Goal: Check status: Check status

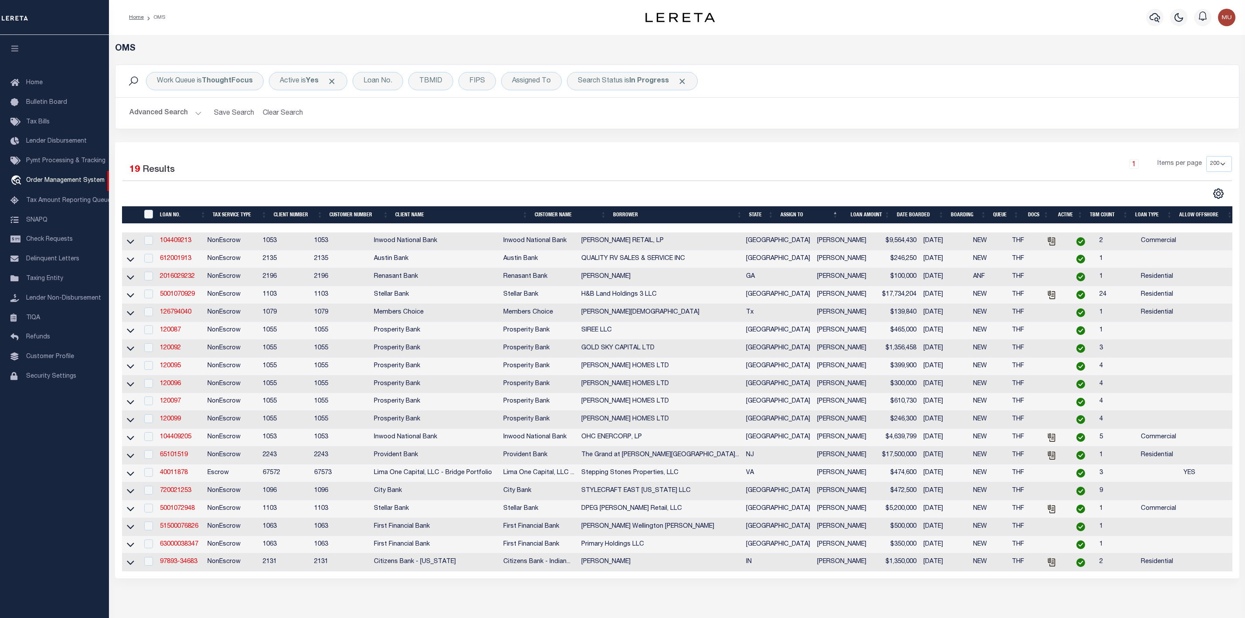
select select "200"
click at [681, 82] on span "Click to Remove" at bounding box center [682, 81] width 9 height 9
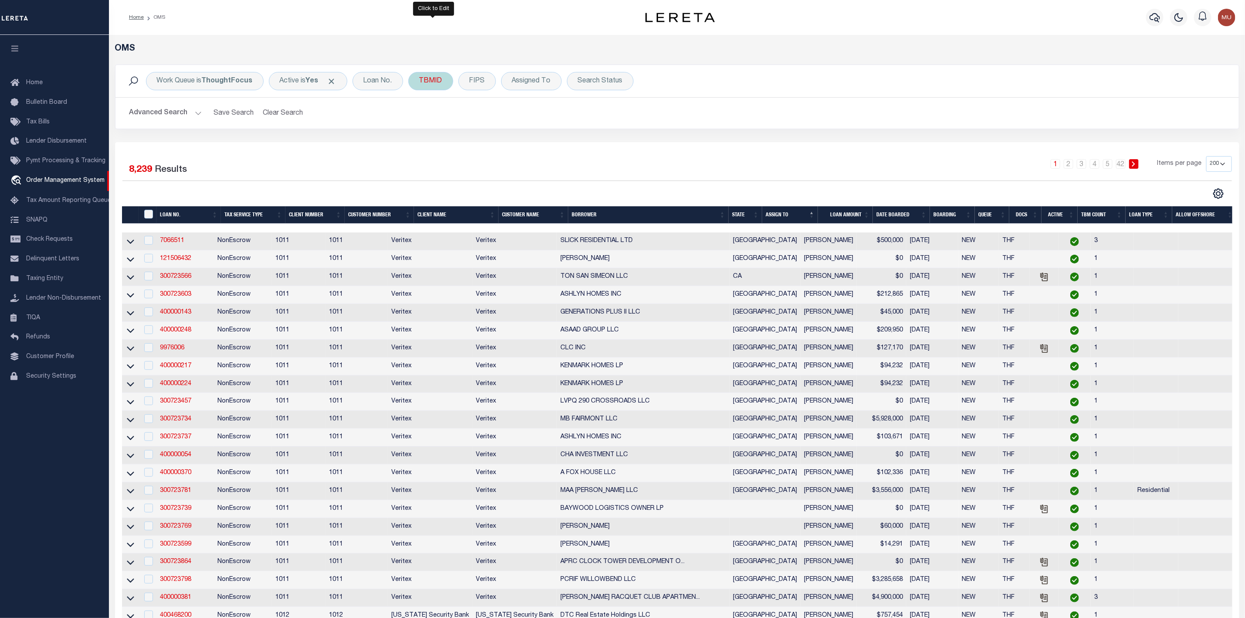
click at [433, 84] on div "TBMID" at bounding box center [430, 81] width 45 height 18
click at [440, 116] on input "number" at bounding box center [484, 120] width 128 height 17
type input "3503397"
click at [544, 144] on input "Apply" at bounding box center [535, 139] width 26 height 14
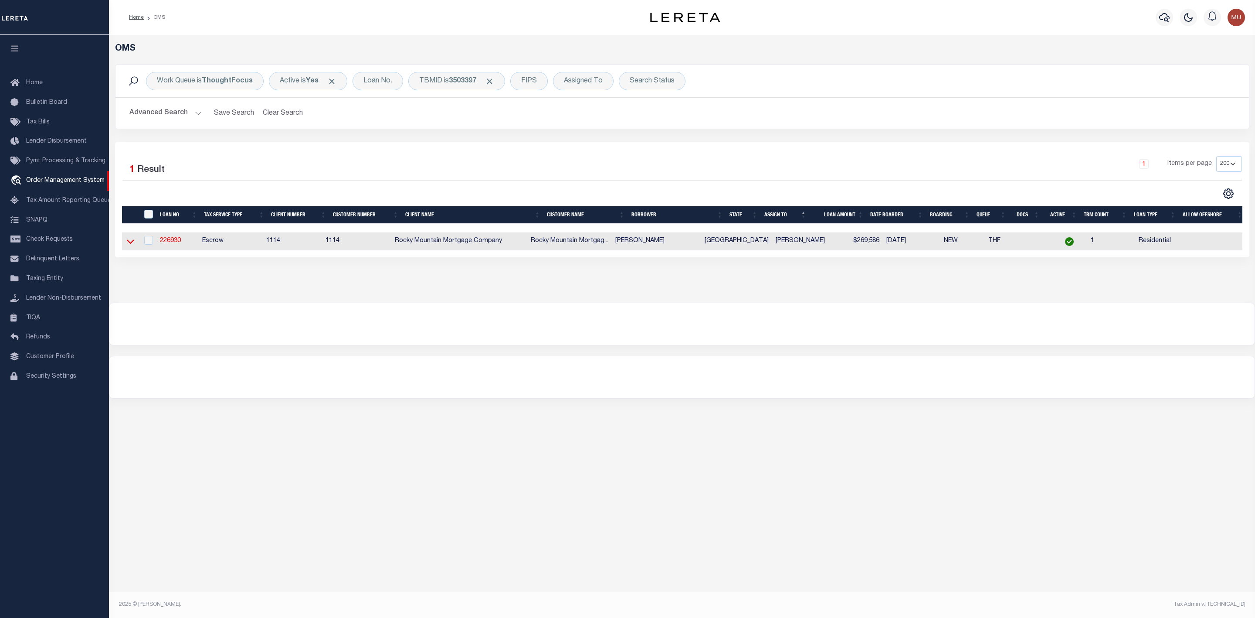
click at [132, 246] on icon at bounding box center [130, 241] width 7 height 9
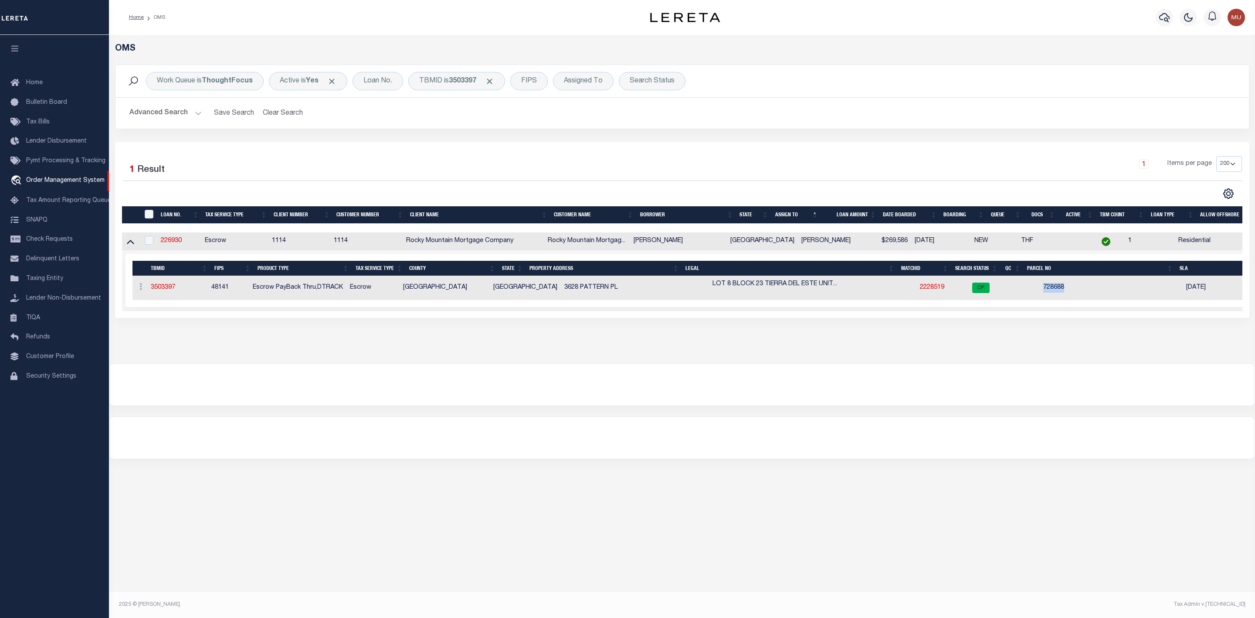
drag, startPoint x: 1050, startPoint y: 290, endPoint x: 1019, endPoint y: 289, distance: 31.4
click at [1019, 289] on tr "ACTIONS Add Parcel Delete TBM 3503397 48141 Escrow PayBack Thru,DTRACK [GEOGRAP…" at bounding box center [706, 288] width 1148 height 24
copy tr "728688"
click at [815, 391] on div at bounding box center [681, 384] width 1145 height 42
drag, startPoint x: 178, startPoint y: 292, endPoint x: 147, endPoint y: 292, distance: 31.4
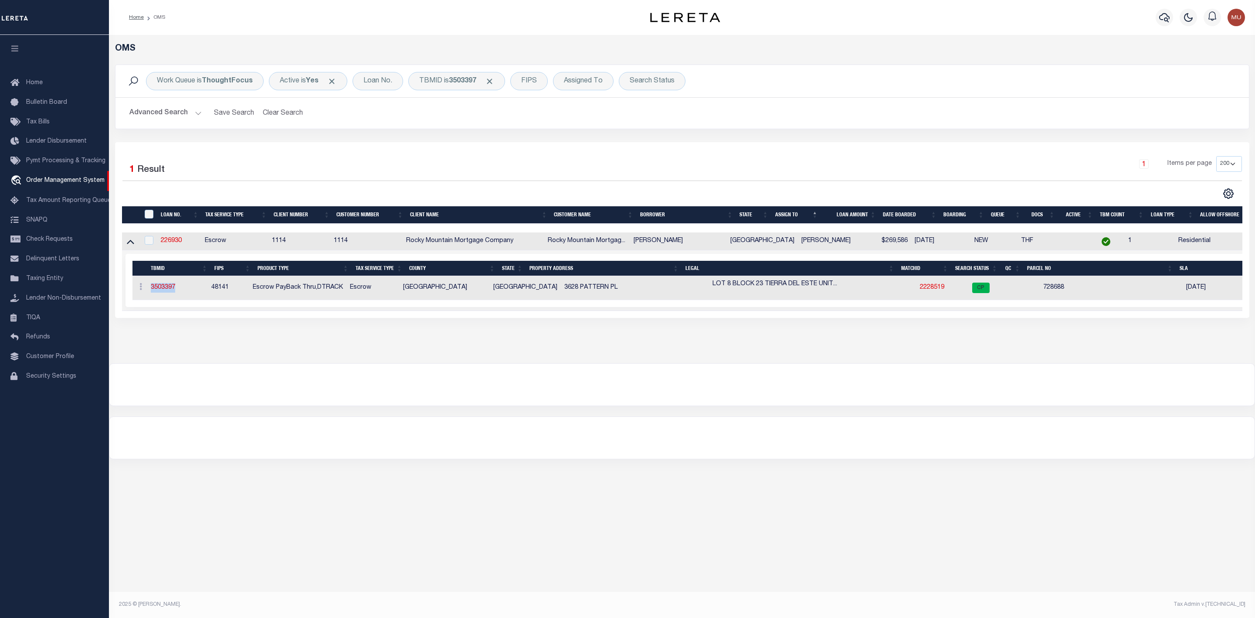
click at [147, 292] on td "3503397" at bounding box center [177, 288] width 61 height 24
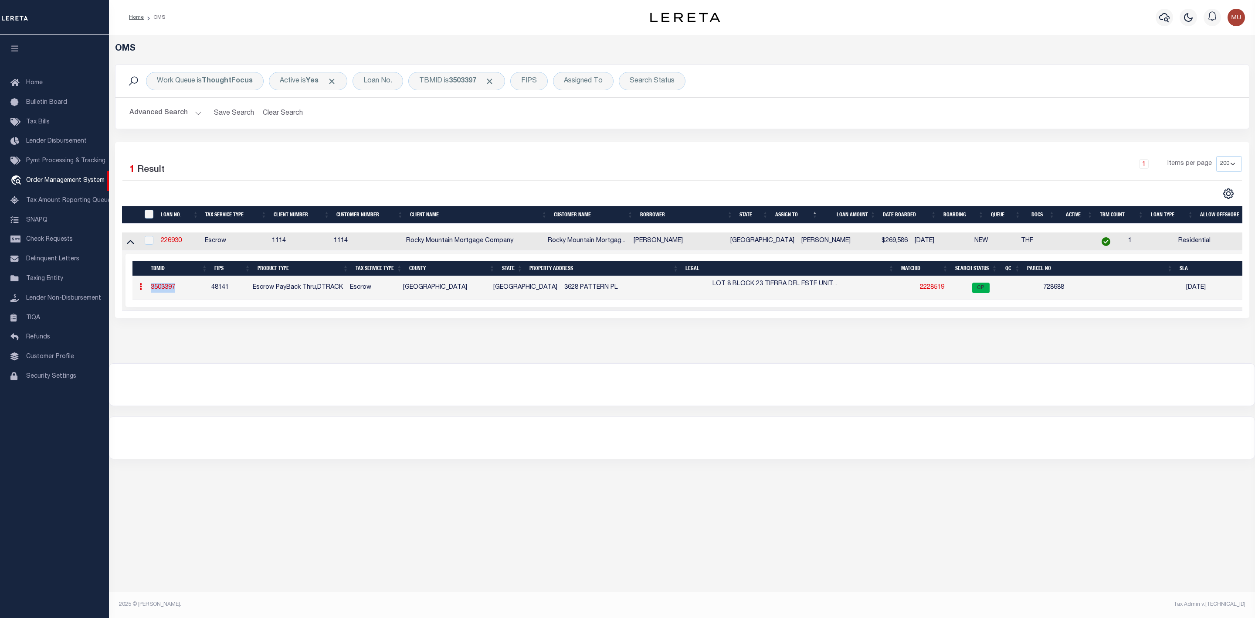
copy link "3503397"
click at [328, 509] on div "OMS Work Queue is ThoughtFocus Active is Yes Loan No. TBMID is 3503397 FIPS Ass…" at bounding box center [682, 313] width 1146 height 556
click at [1042, 288] on td "728688" at bounding box center [1111, 288] width 143 height 24
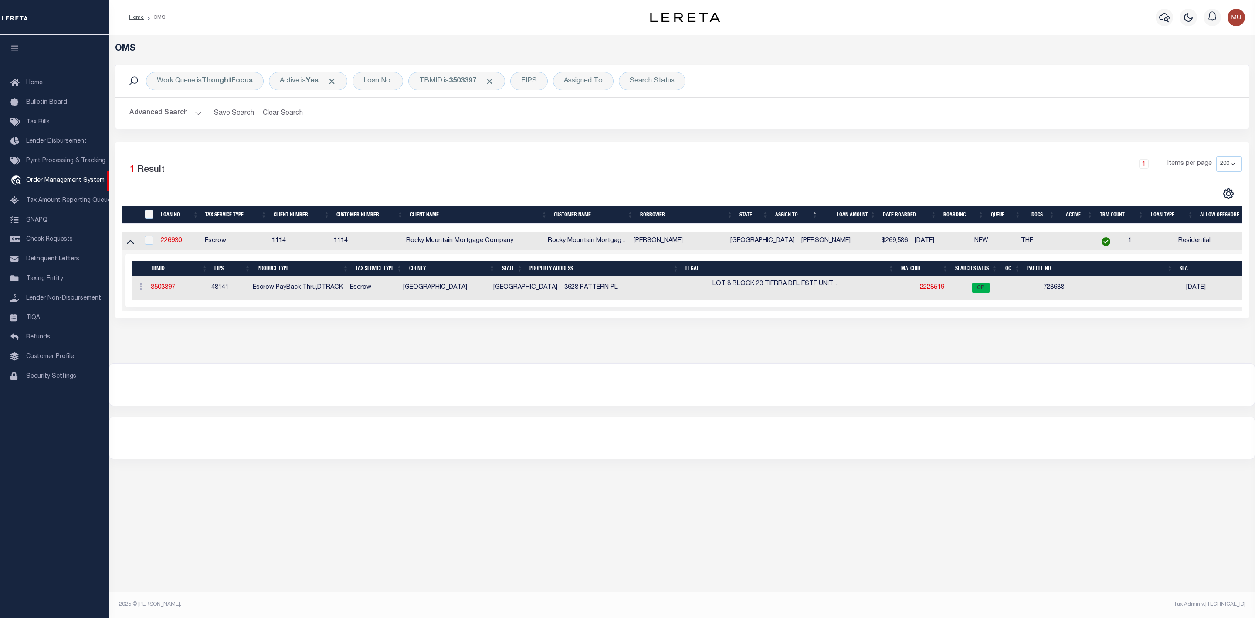
click at [1042, 288] on td "728688" at bounding box center [1111, 288] width 143 height 24
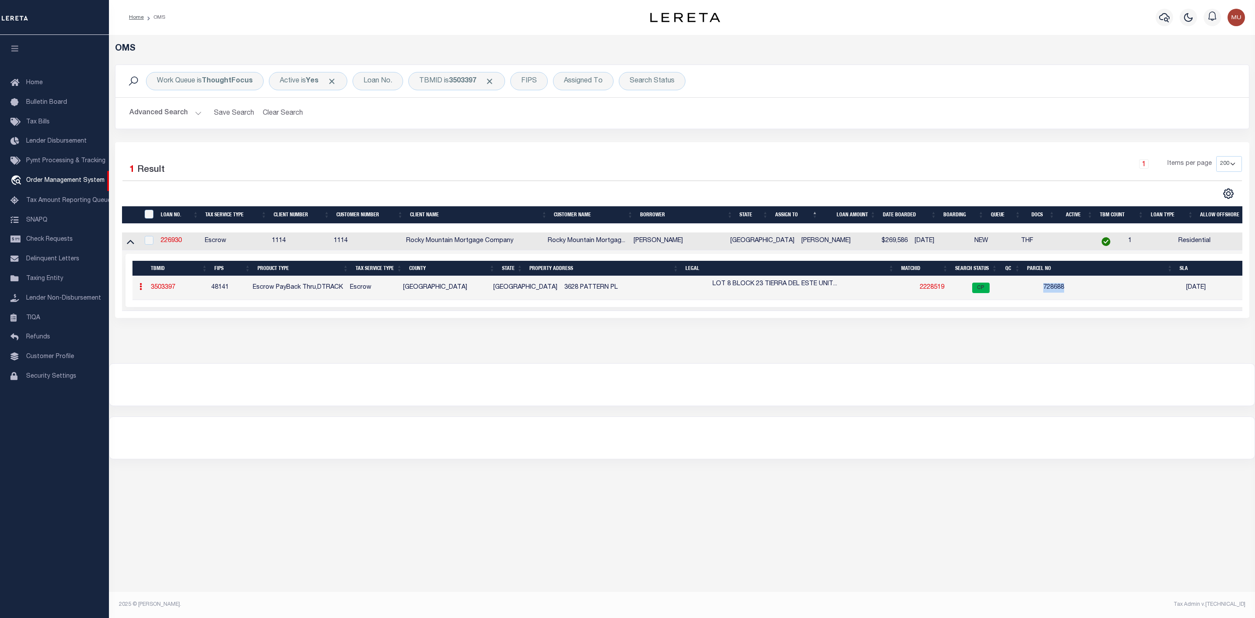
copy td "728688"
click at [490, 81] on span "Click to Remove" at bounding box center [489, 81] width 9 height 9
click at [600, 86] on div "Search Status" at bounding box center [600, 81] width 67 height 18
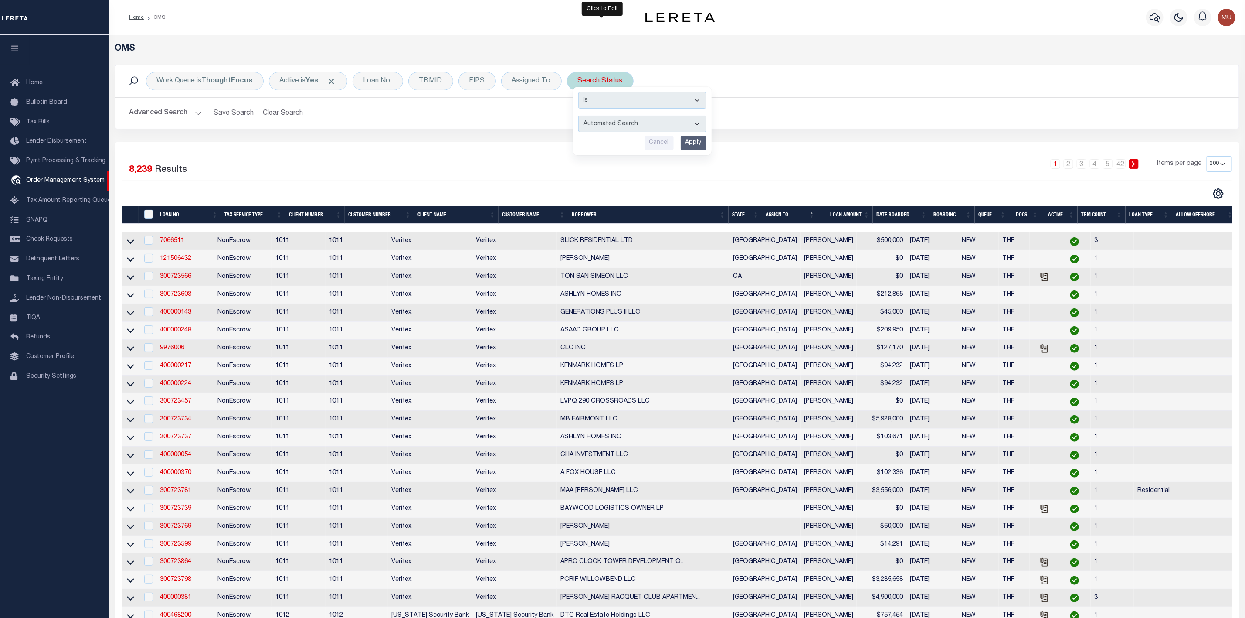
click at [593, 122] on select "Automated Search Bad Parcel Complete Duplicate Parcel High Dollar Reporting In …" at bounding box center [642, 123] width 128 height 17
select select "IP"
click at [580, 116] on select "Automated Search Bad Parcel Complete Duplicate Parcel High Dollar Reporting In …" at bounding box center [642, 123] width 128 height 17
click at [698, 148] on input "Apply" at bounding box center [694, 143] width 26 height 14
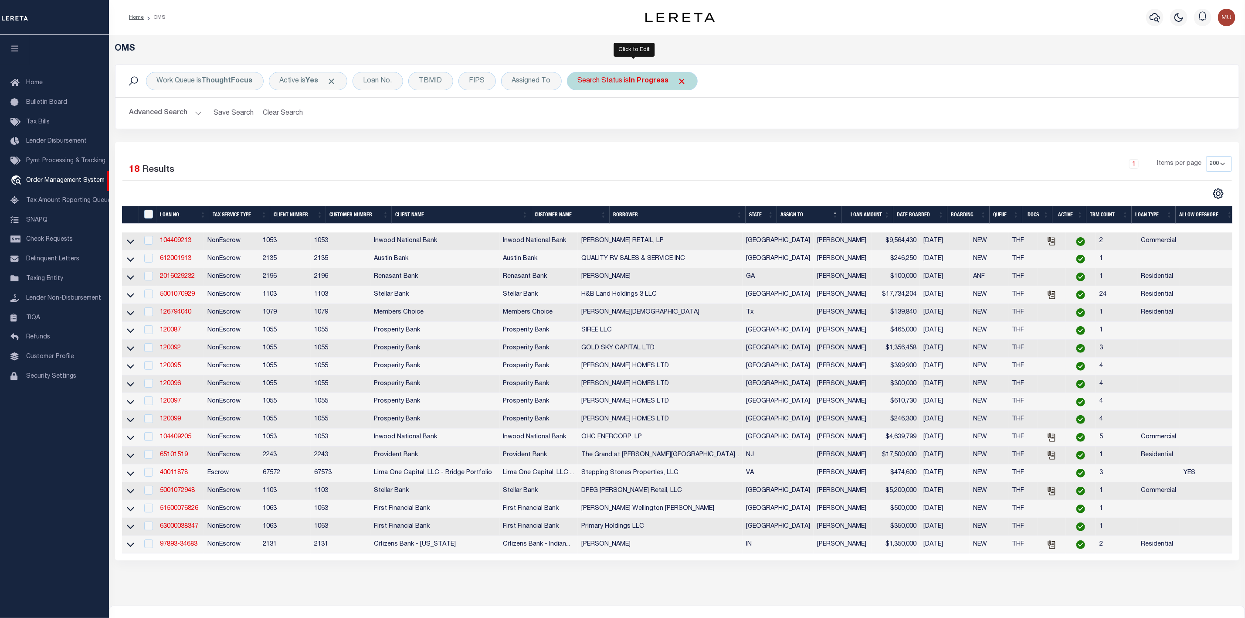
click at [655, 85] on div "Search Status is In Progress" at bounding box center [632, 81] width 131 height 18
click at [622, 123] on select "Automated Search Bad Parcel Complete Duplicate Parcel High Dollar Reporting In …" at bounding box center [642, 123] width 128 height 17
select select "RD"
click at [580, 116] on select "Automated Search Bad Parcel Complete Duplicate Parcel High Dollar Reporting In …" at bounding box center [642, 123] width 128 height 17
click at [705, 148] on input "Apply" at bounding box center [694, 143] width 26 height 14
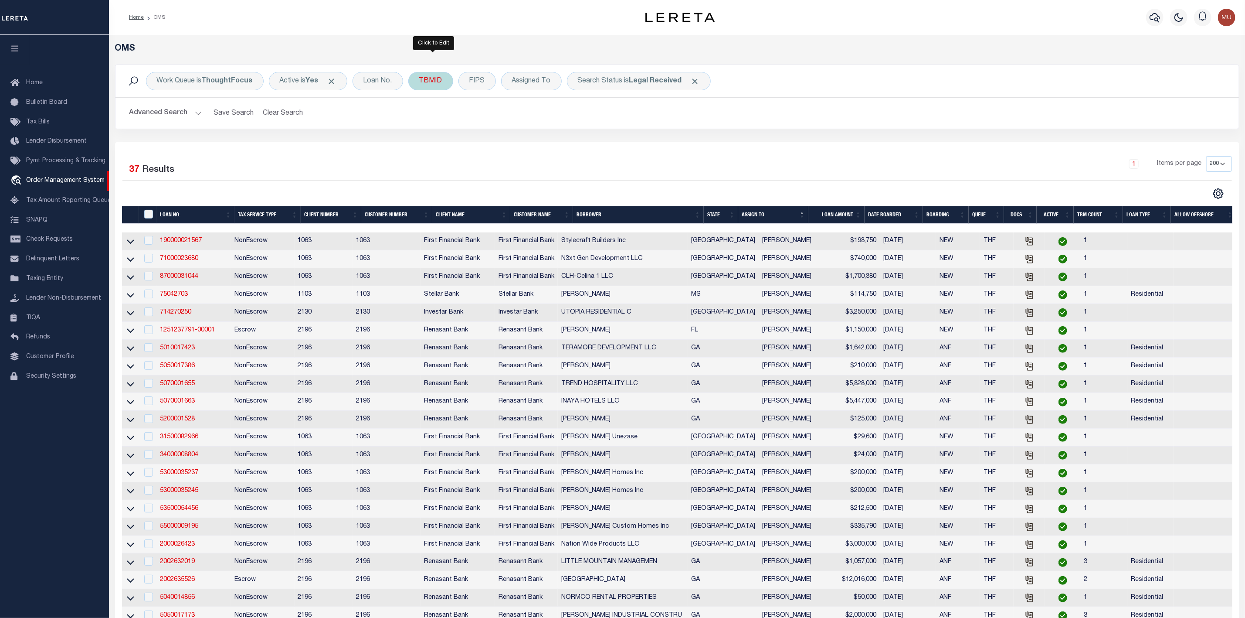
click at [443, 82] on div "TBMID" at bounding box center [430, 81] width 45 height 18
click at [446, 120] on input "number" at bounding box center [484, 120] width 128 height 17
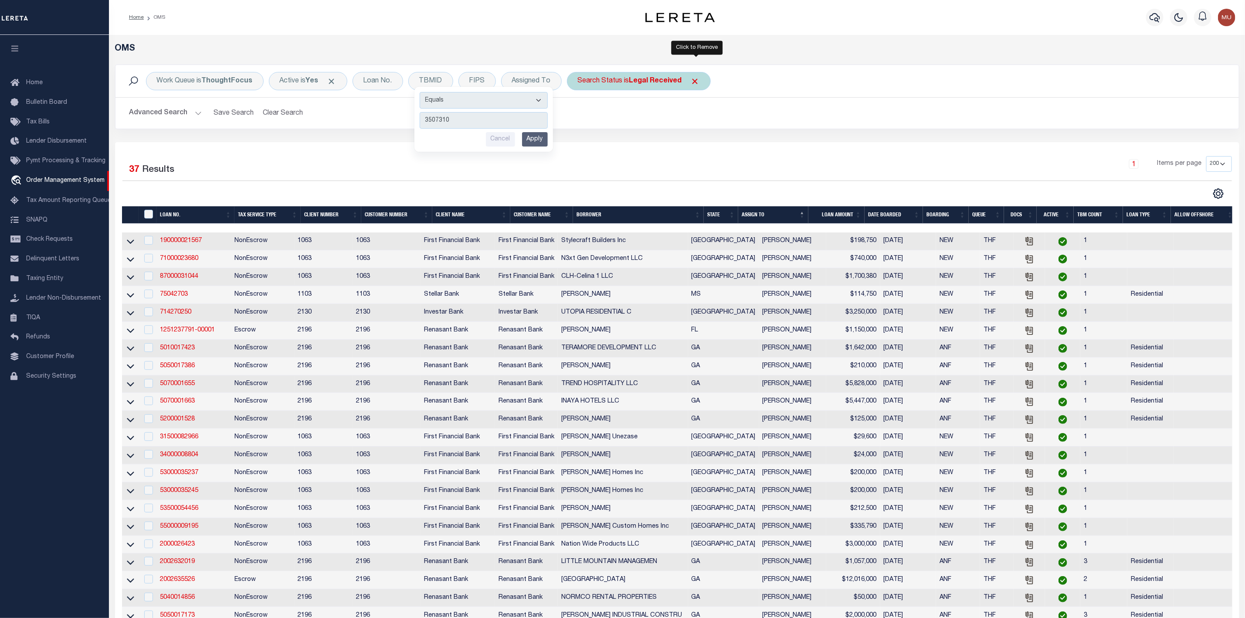
type input "3507310"
click at [693, 83] on span "Click to Remove" at bounding box center [695, 81] width 9 height 9
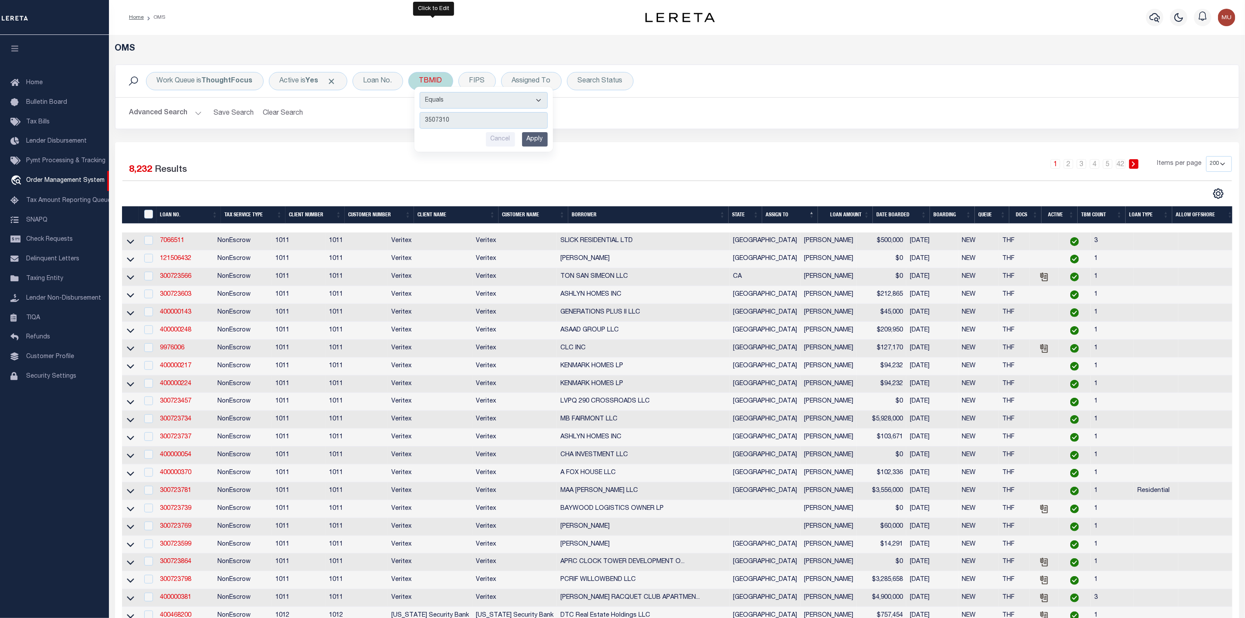
click at [537, 141] on input "Apply" at bounding box center [535, 139] width 26 height 14
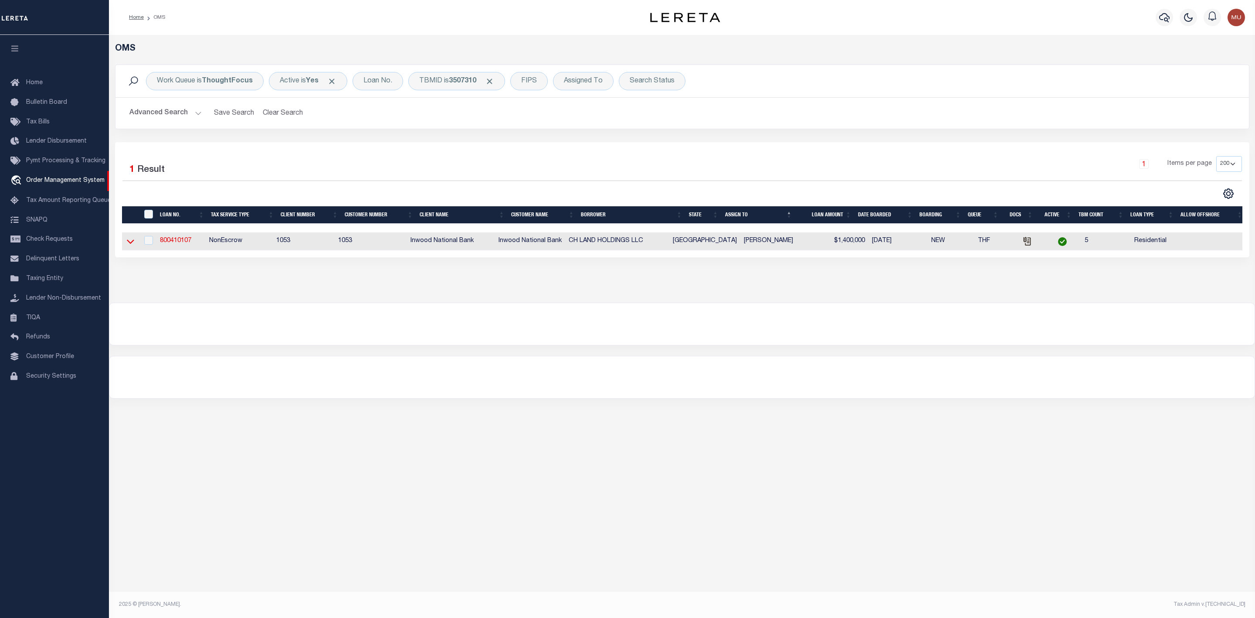
click at [127, 245] on icon at bounding box center [130, 241] width 7 height 9
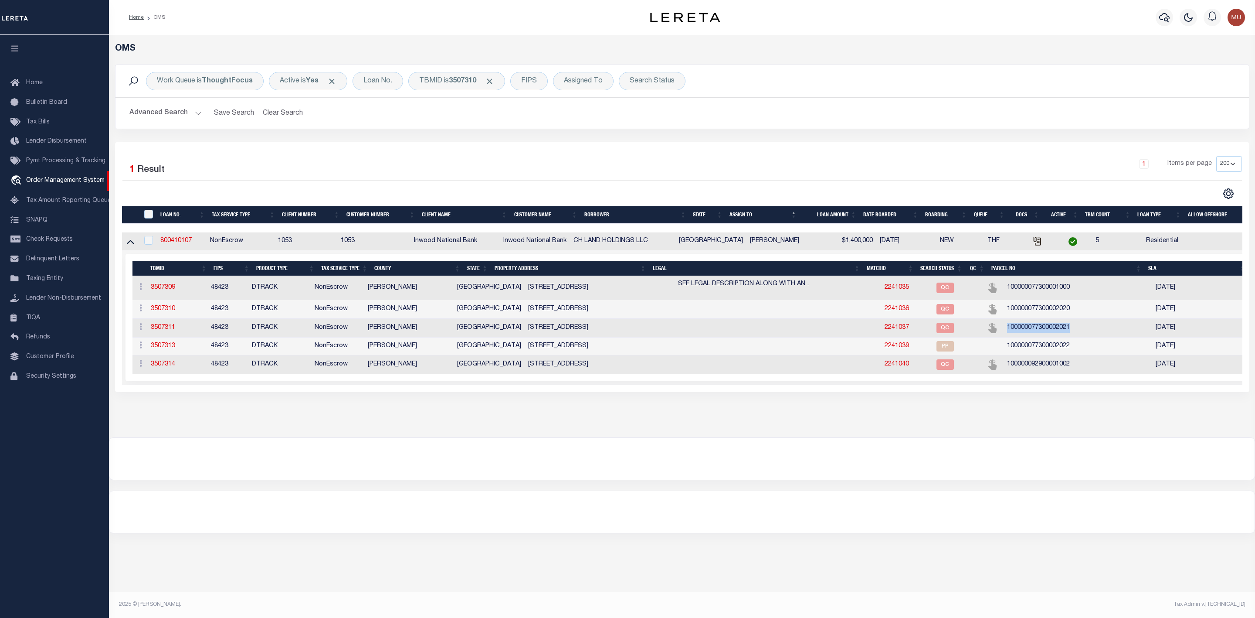
drag, startPoint x: 1062, startPoint y: 331, endPoint x: 988, endPoint y: 326, distance: 74.7
click at [1004, 326] on td "100000077300002021" at bounding box center [1078, 328] width 149 height 19
copy td "100000077300002021"
click at [1069, 327] on td "100000077300002021" at bounding box center [1078, 328] width 149 height 19
drag, startPoint x: 1067, startPoint y: 334, endPoint x: 992, endPoint y: 326, distance: 75.0
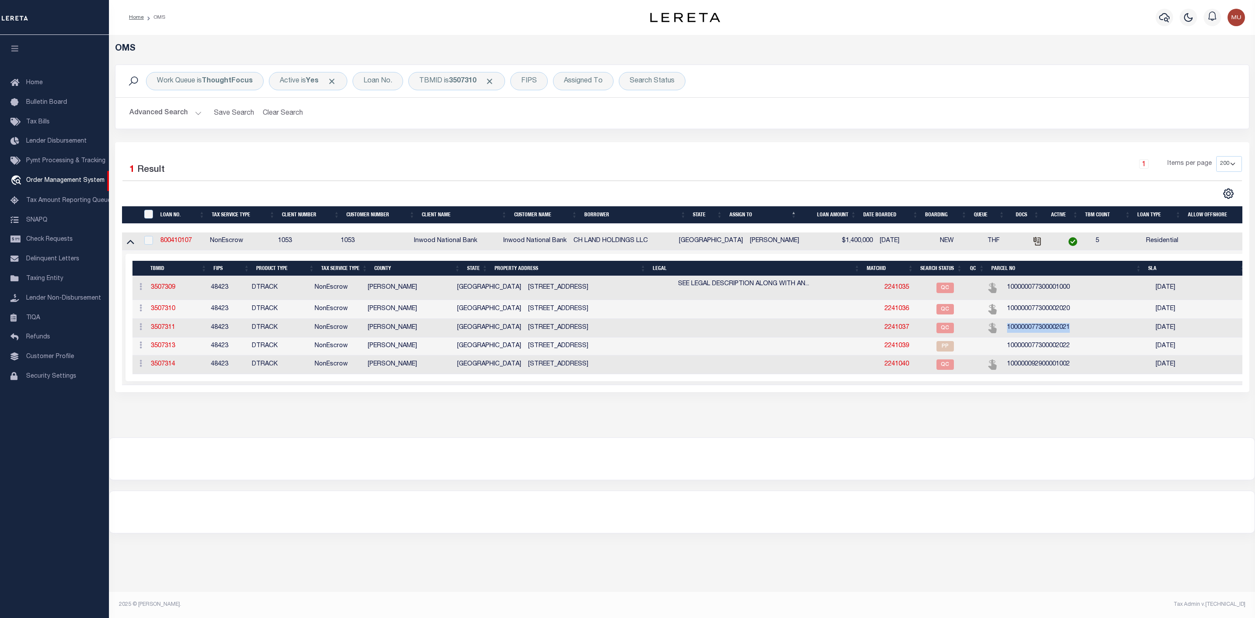
click at [1004, 326] on td "100000077300002021" at bounding box center [1078, 328] width 149 height 19
copy td "100000077300002021"
drag, startPoint x: 180, startPoint y: 332, endPoint x: 143, endPoint y: 331, distance: 36.6
click at [143, 331] on tr "ACTIONS Add Parcel Delete TBM 3507311 48423 DTRACK NonEscrow [PERSON_NAME] [GEO…" at bounding box center [690, 328] width 1117 height 19
copy tr "ACTIONS Add Parcel Delete TBM 3507311"
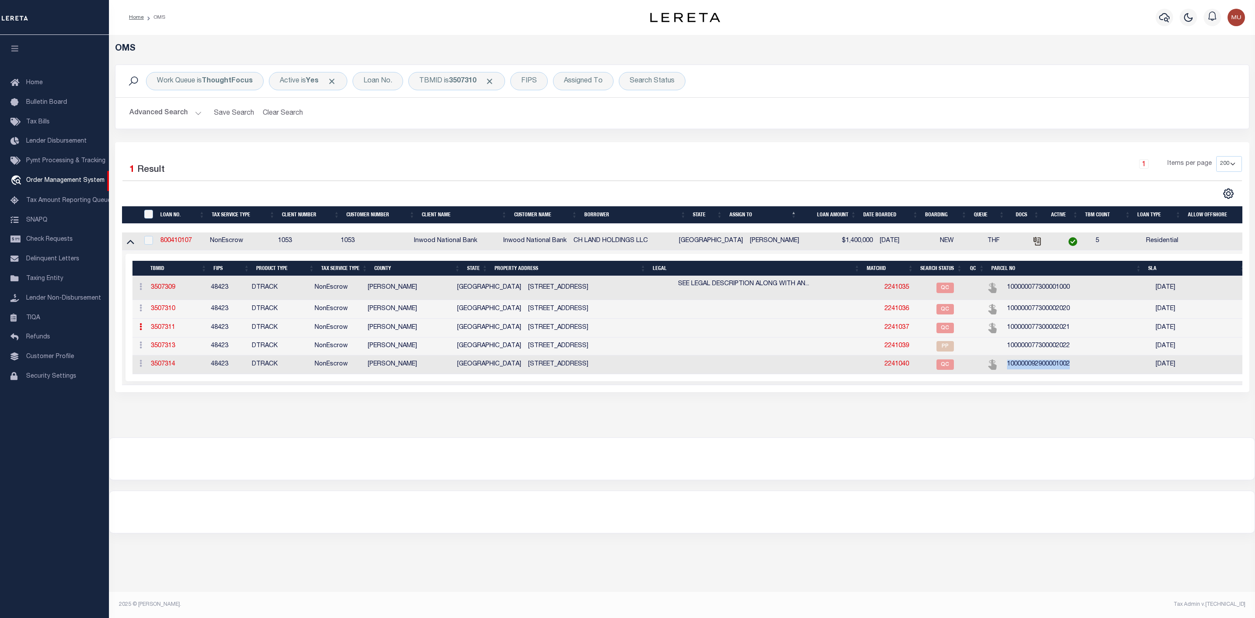
drag, startPoint x: 1069, startPoint y: 365, endPoint x: 991, endPoint y: 370, distance: 78.6
click at [1004, 370] on td "100000092900001002" at bounding box center [1078, 364] width 149 height 19
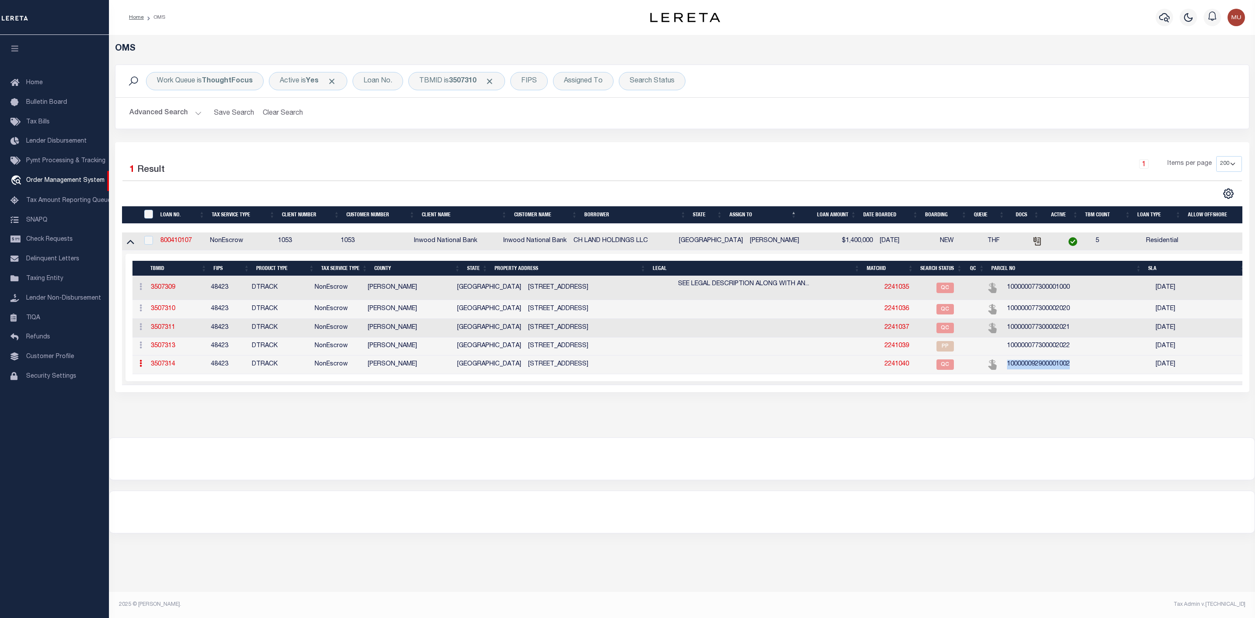
copy td "100000092900001002"
drag, startPoint x: 1075, startPoint y: 315, endPoint x: 990, endPoint y: 310, distance: 85.6
click at [1004, 310] on td "100000077300002020" at bounding box center [1078, 309] width 149 height 19
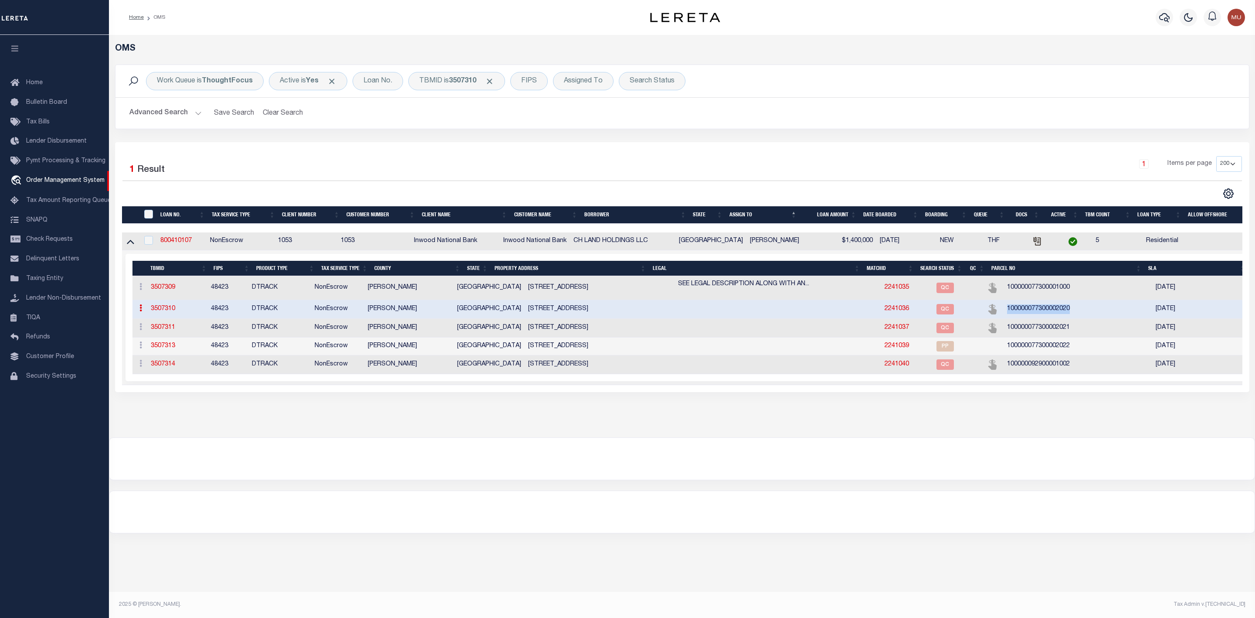
copy td "100000077300002020"
click at [1073, 313] on td "100000077300002020" at bounding box center [1078, 309] width 149 height 19
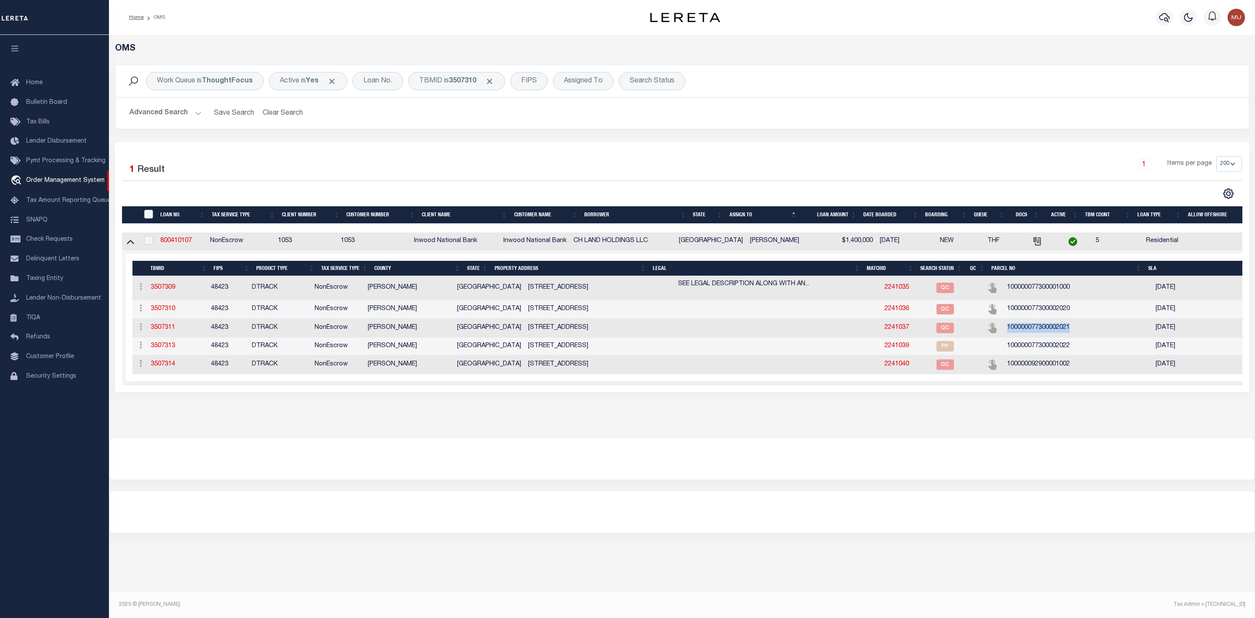
drag, startPoint x: 1064, startPoint y: 329, endPoint x: 990, endPoint y: 331, distance: 74.1
click at [1004, 331] on td "100000077300002021" at bounding box center [1078, 328] width 149 height 19
copy td "100000077300002021"
drag, startPoint x: 1060, startPoint y: 374, endPoint x: 988, endPoint y: 371, distance: 72.8
click at [1004, 371] on td "100000092900001002" at bounding box center [1078, 364] width 149 height 19
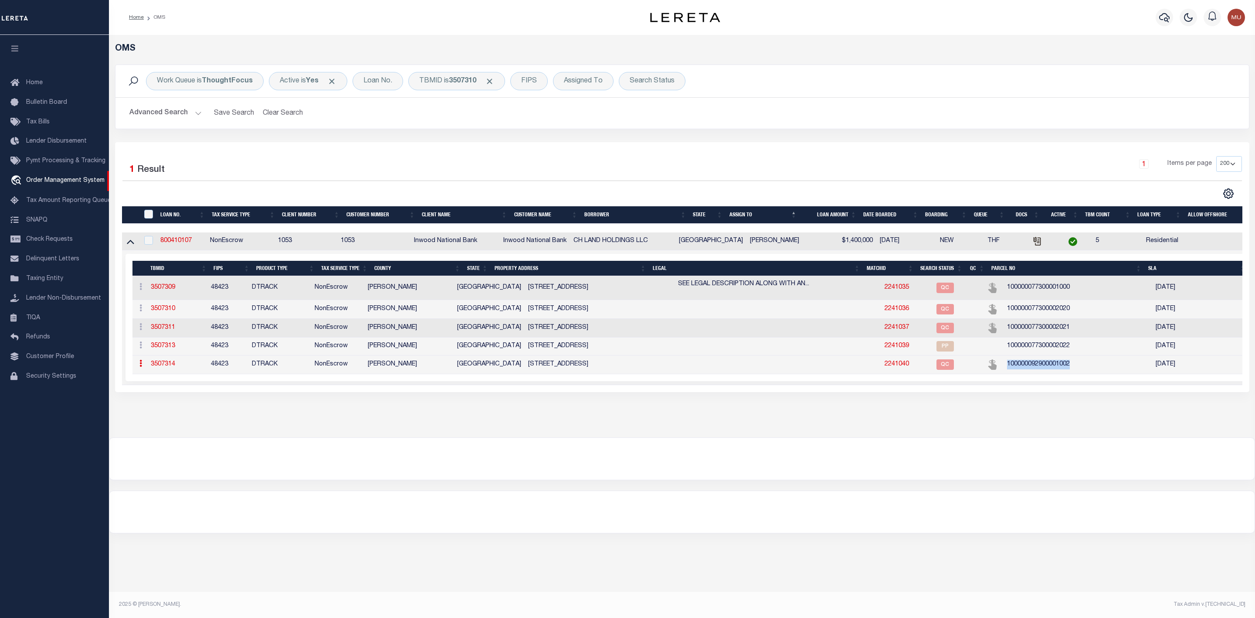
copy td "100000092900001002"
click at [494, 81] on span "Click to Remove" at bounding box center [489, 81] width 9 height 9
click at [431, 84] on div "TBMID" at bounding box center [430, 81] width 45 height 18
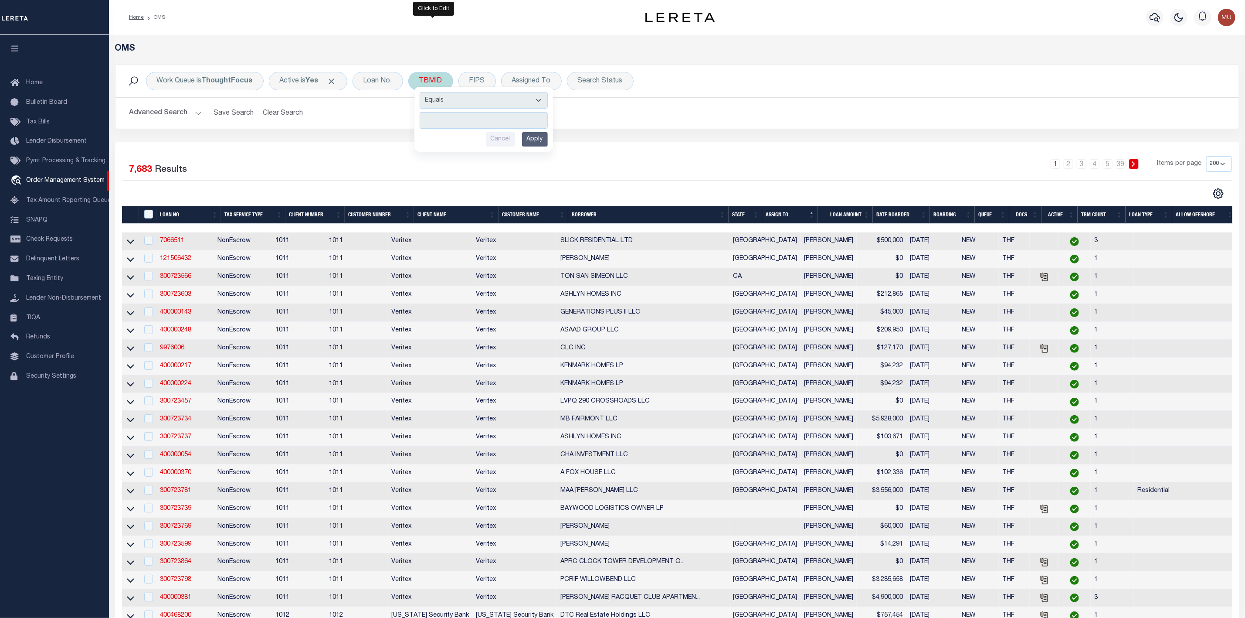
click at [440, 119] on input "number" at bounding box center [484, 120] width 128 height 17
type input "3507713"
click at [530, 144] on input "Apply" at bounding box center [535, 139] width 26 height 14
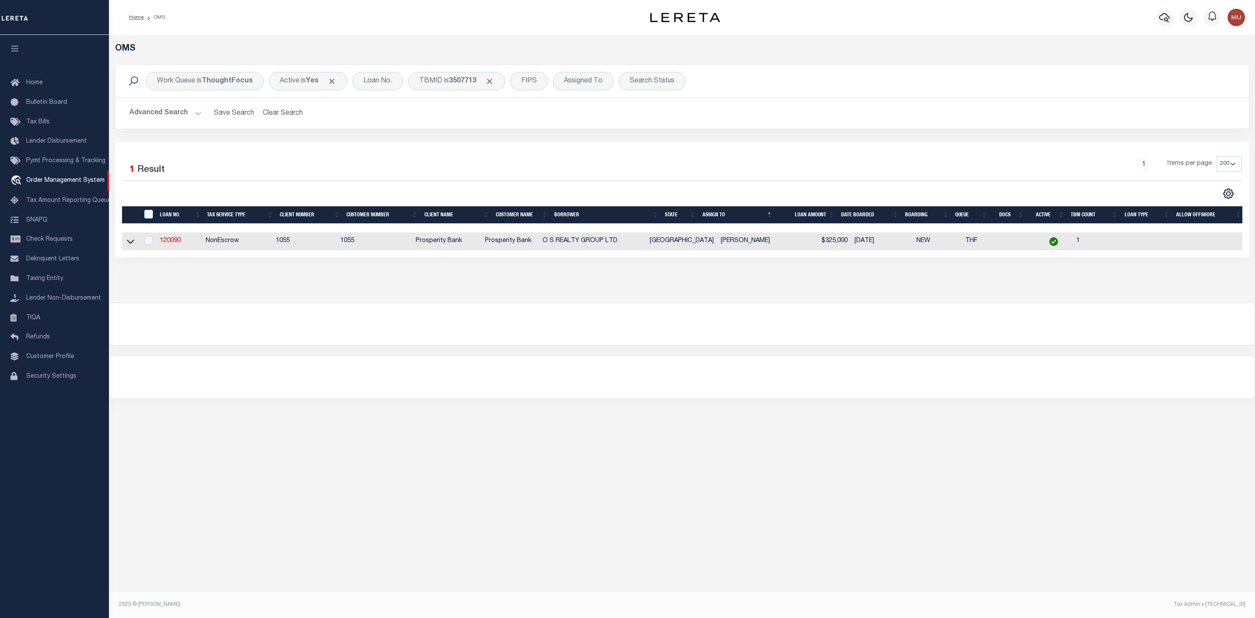
click at [126, 242] on link at bounding box center [131, 241] width 10 height 6
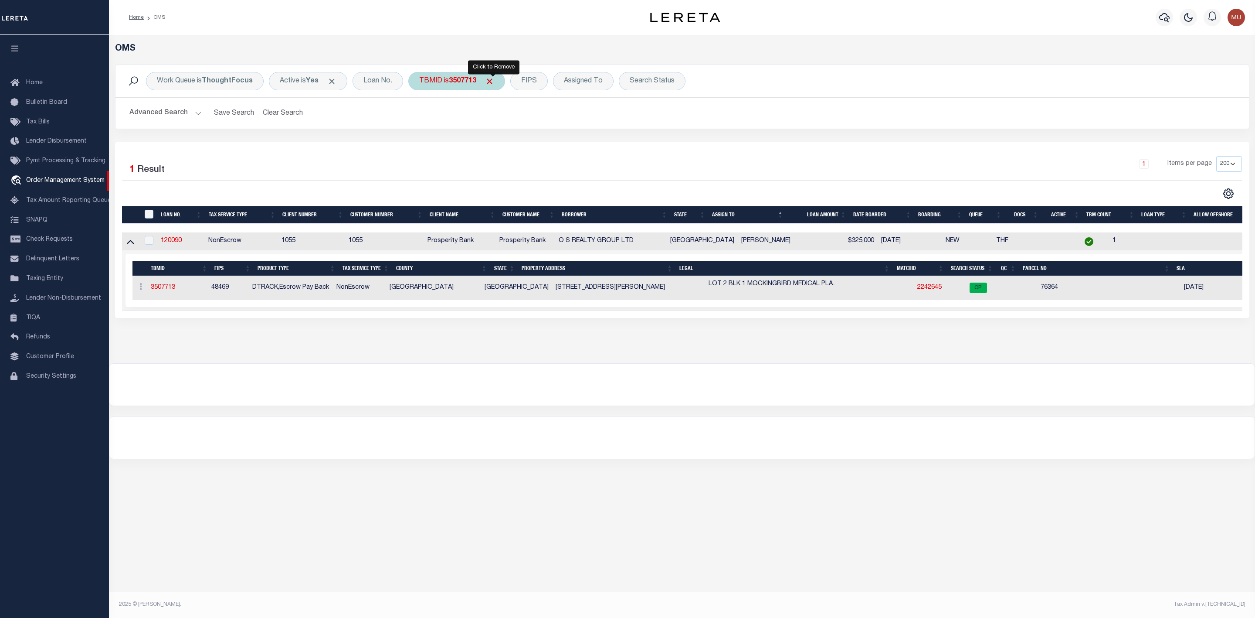
click at [493, 81] on span "Click to Remove" at bounding box center [489, 81] width 9 height 9
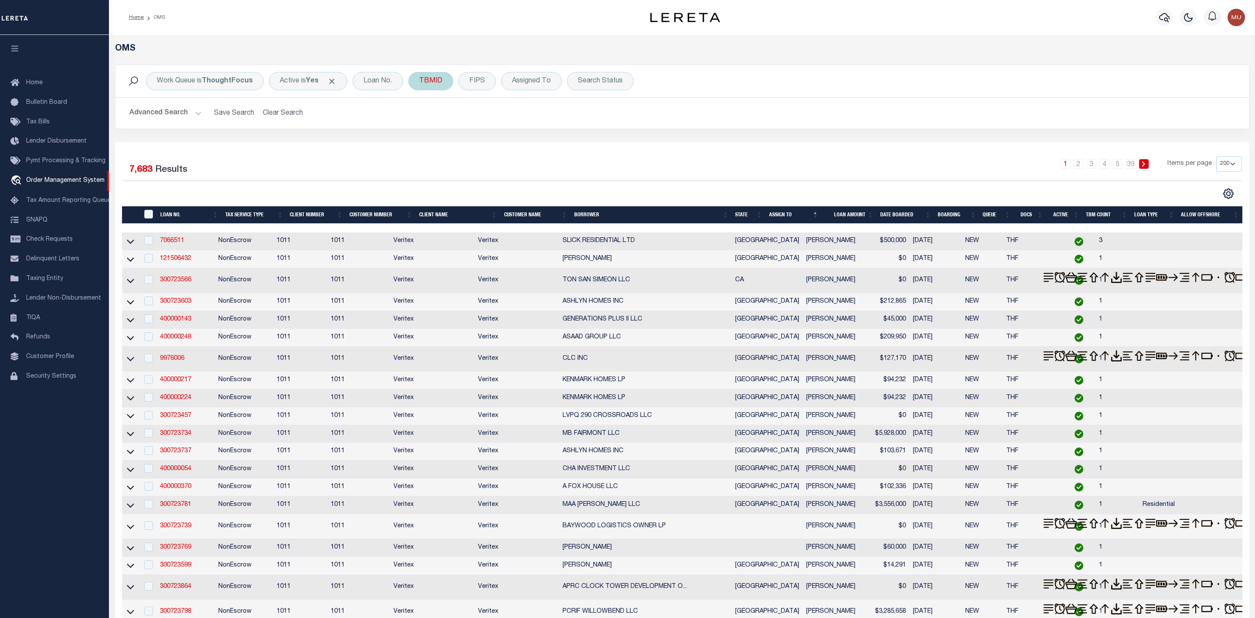
click at [433, 78] on div "TBMID" at bounding box center [430, 81] width 45 height 18
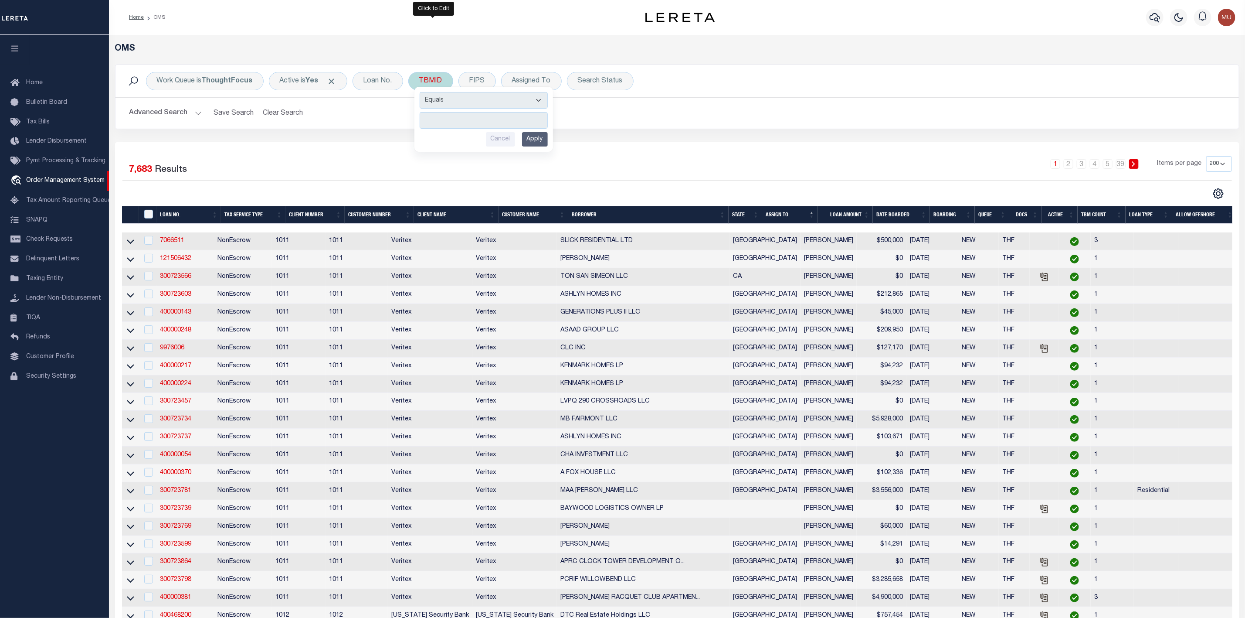
click at [450, 122] on input "number" at bounding box center [484, 120] width 128 height 17
type input "3507714"
click at [535, 136] on input "Apply" at bounding box center [535, 139] width 26 height 14
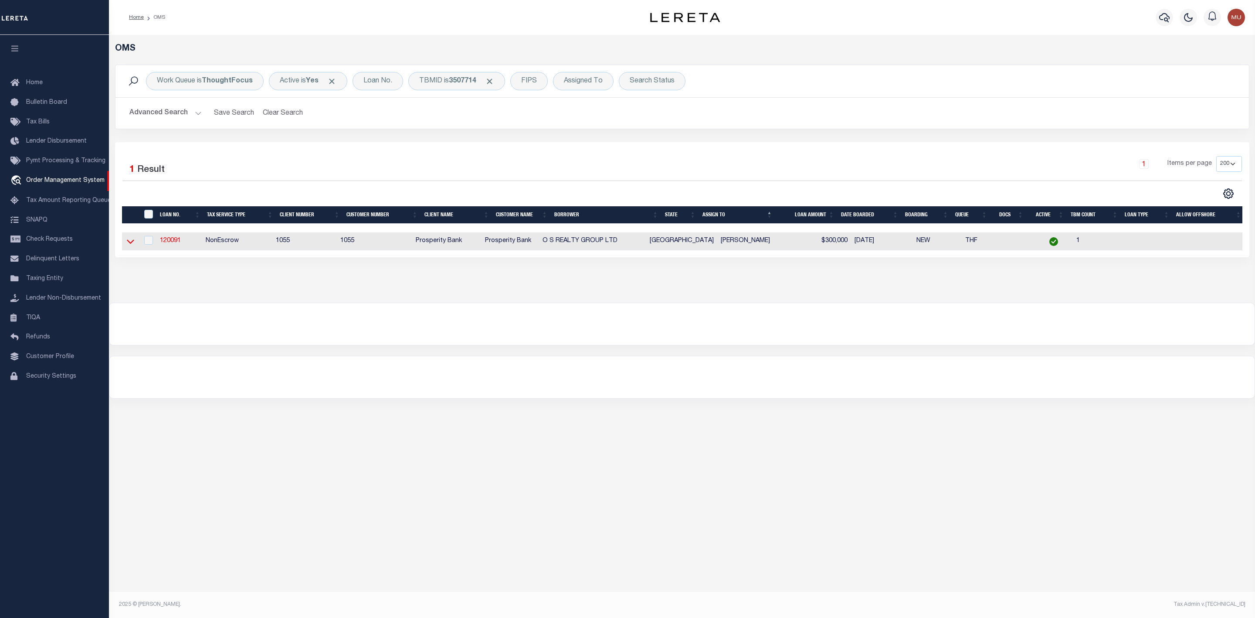
click at [127, 242] on icon at bounding box center [130, 242] width 7 height 4
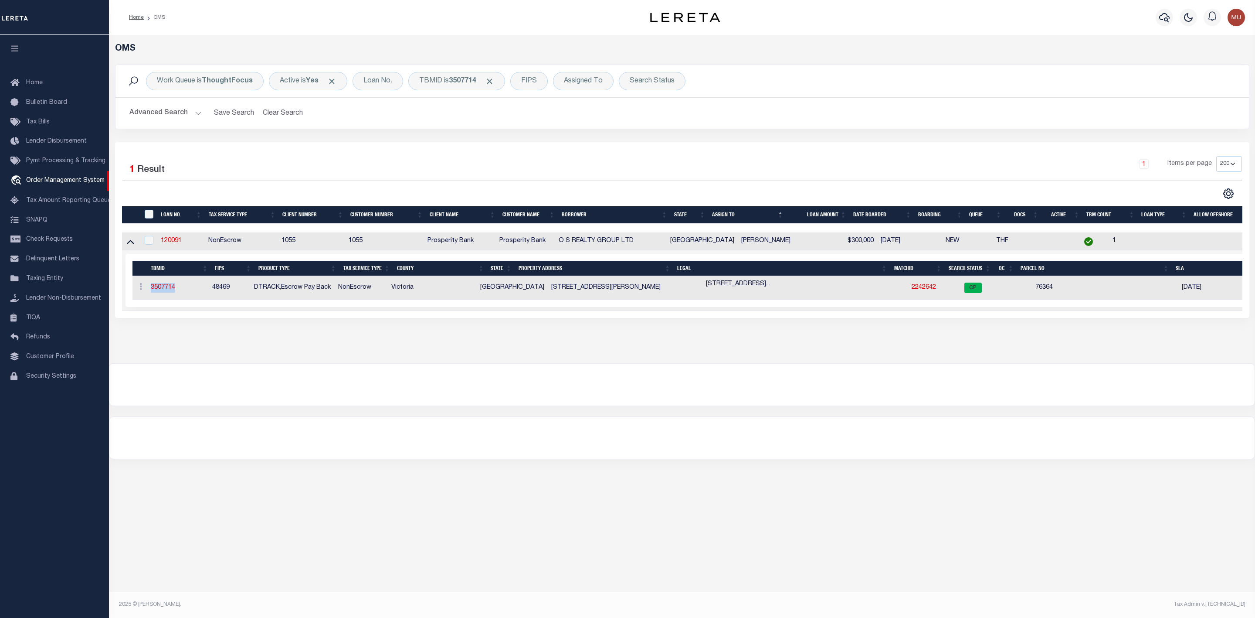
drag, startPoint x: 182, startPoint y: 292, endPoint x: 149, endPoint y: 291, distance: 32.3
click at [149, 291] on td "3507714" at bounding box center [177, 288] width 61 height 24
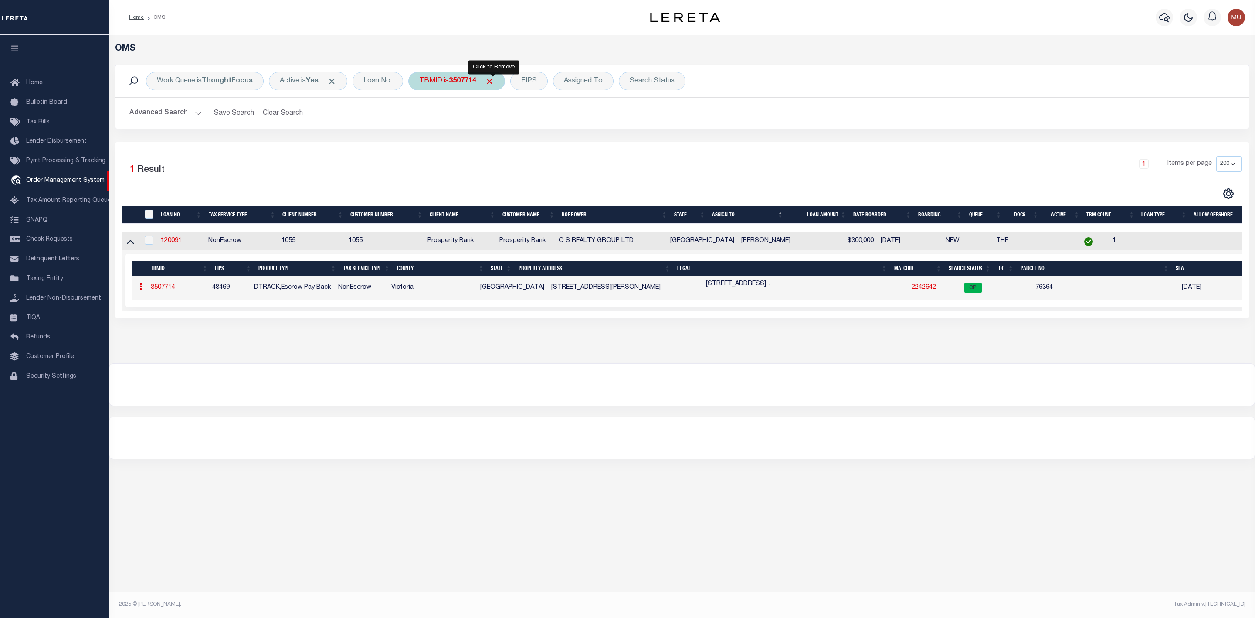
click at [493, 80] on span "Click to Remove" at bounding box center [489, 81] width 9 height 9
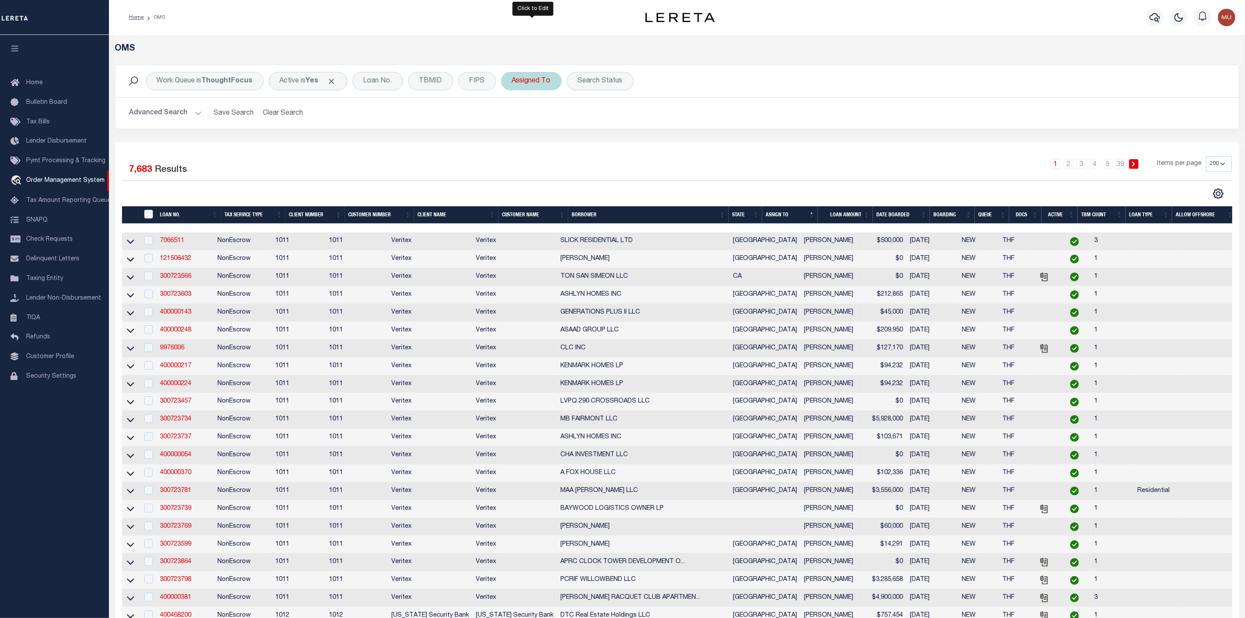
click at [541, 83] on div "Assigned To" at bounding box center [531, 81] width 61 height 18
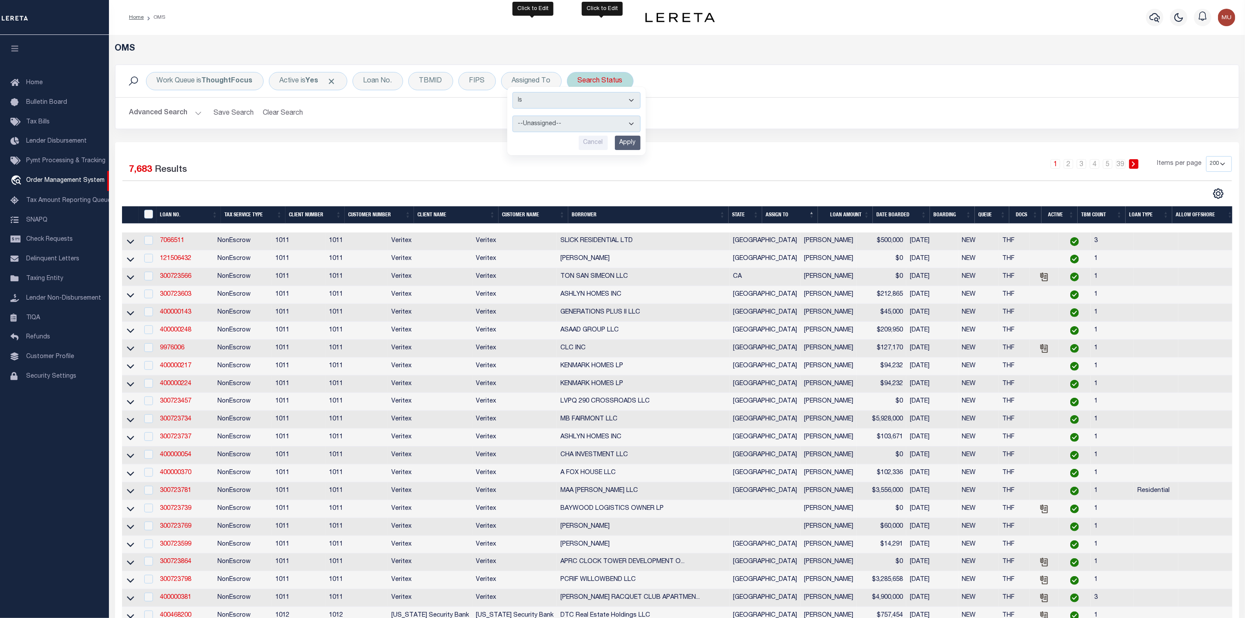
click at [604, 83] on div "Search Status" at bounding box center [600, 81] width 67 height 18
click at [604, 118] on select "Automated Search Bad Parcel Complete Duplicate Parcel High Dollar Reporting In …" at bounding box center [642, 123] width 128 height 17
select select "IP"
click at [580, 116] on select "Automated Search Bad Parcel Complete Duplicate Parcel High Dollar Reporting In …" at bounding box center [642, 123] width 128 height 17
click at [690, 143] on input "Apply" at bounding box center [694, 143] width 26 height 14
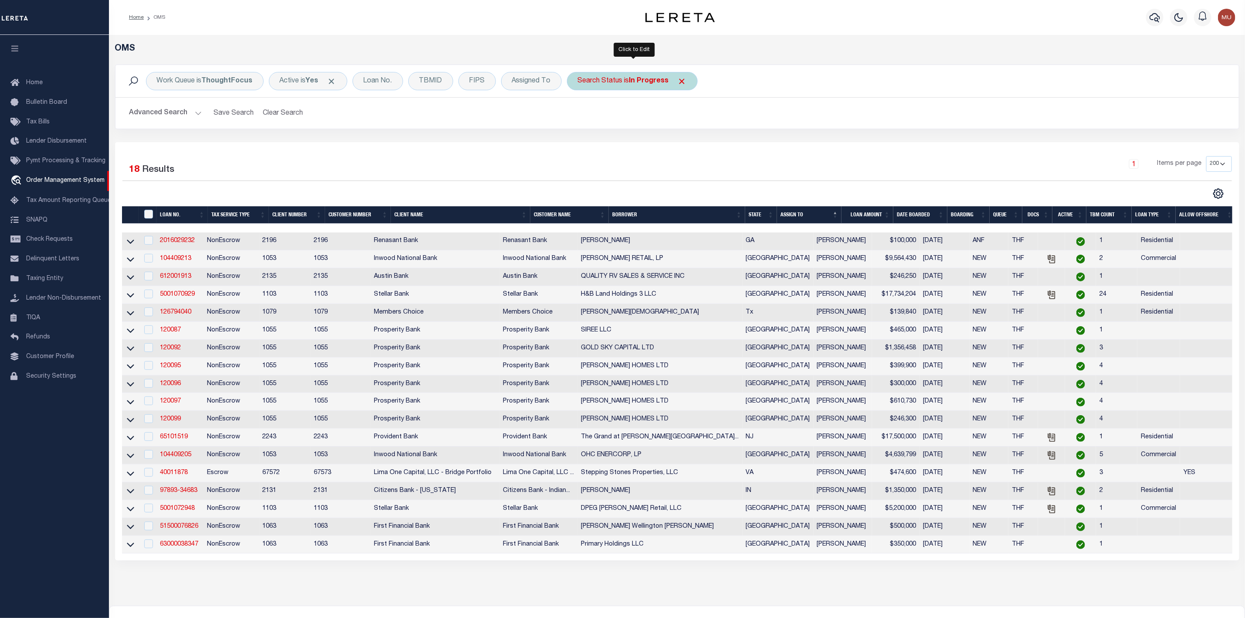
click at [633, 84] on b "In Progress" at bounding box center [649, 81] width 40 height 7
click at [620, 123] on select "Automated Search Bad Parcel Complete Duplicate Parcel High Dollar Reporting In …" at bounding box center [642, 123] width 128 height 17
select select "RD"
click at [580, 116] on select "Automated Search Bad Parcel Complete Duplicate Parcel High Dollar Reporting In …" at bounding box center [642, 123] width 128 height 17
click at [697, 144] on input "Apply" at bounding box center [694, 143] width 26 height 14
